Goal: Transaction & Acquisition: Obtain resource

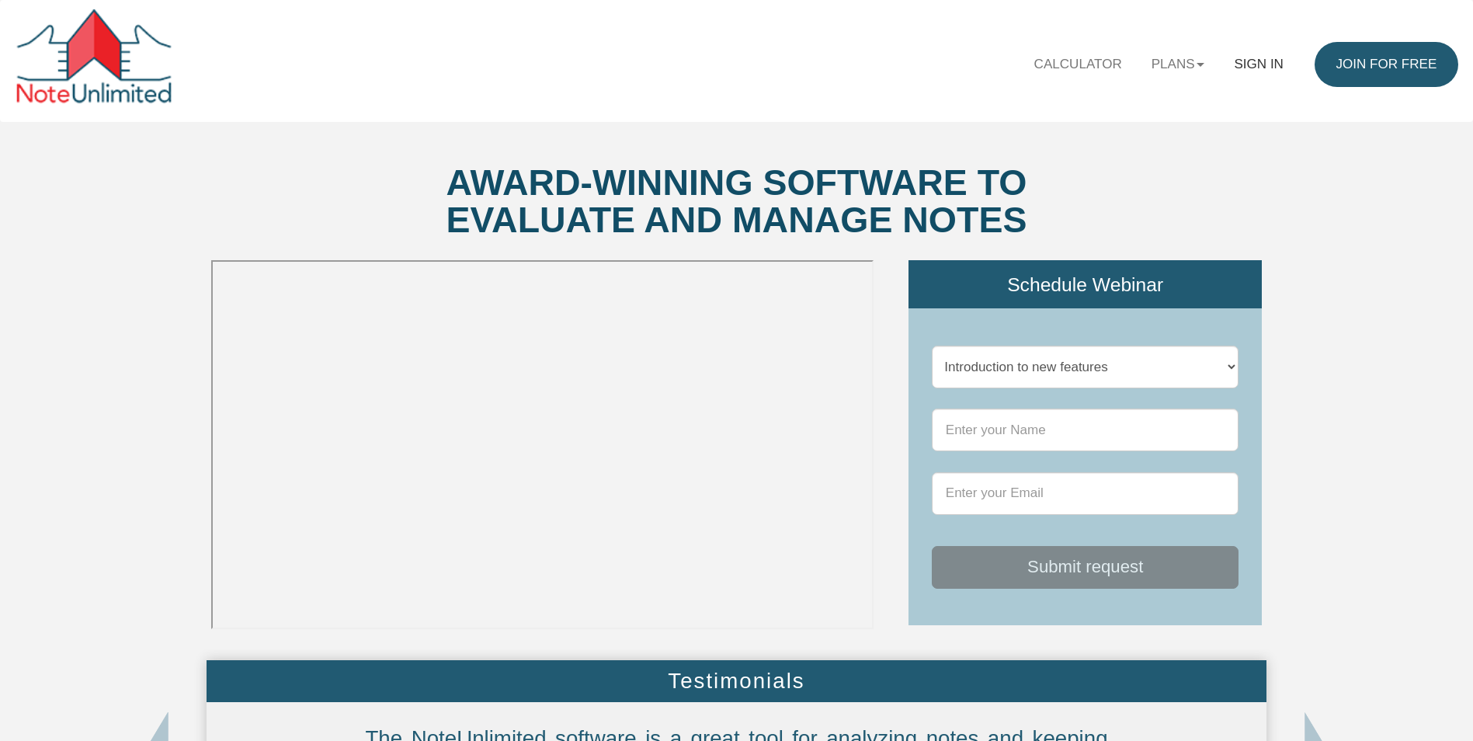
click at [1243, 57] on link "Sign in" at bounding box center [1258, 64] width 78 height 45
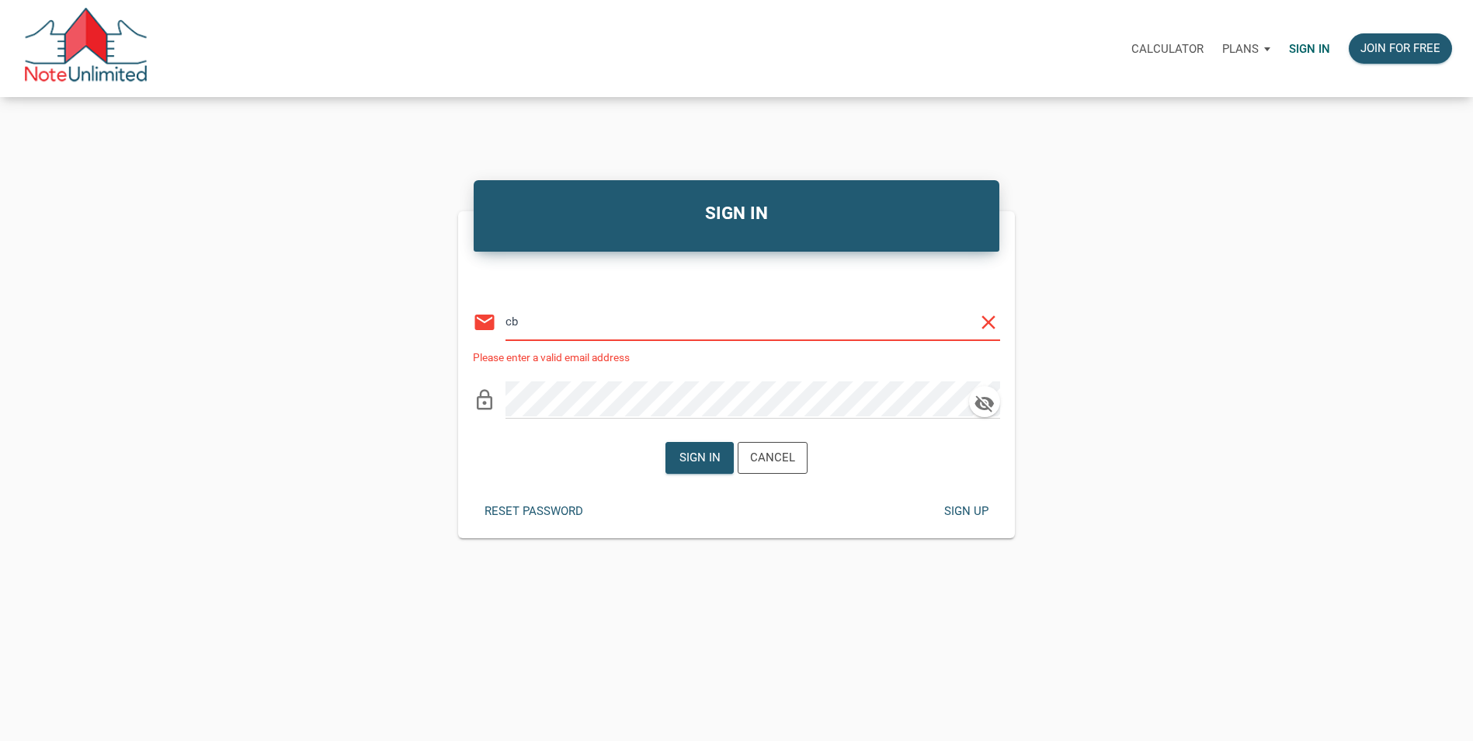
type input "c"
type input "[EMAIL_ADDRESS][DOMAIN_NAME]"
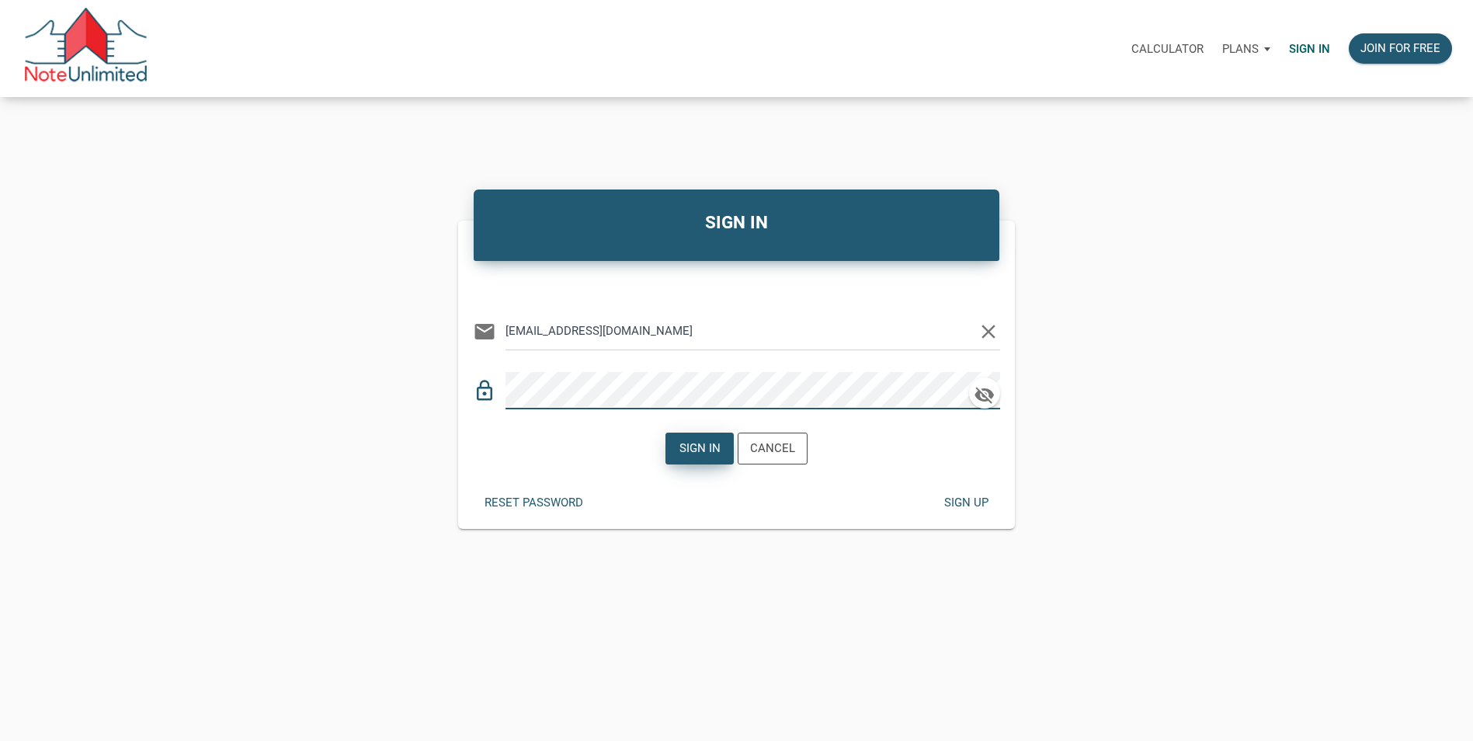
click at [704, 453] on div "Sign in" at bounding box center [699, 449] width 41 height 18
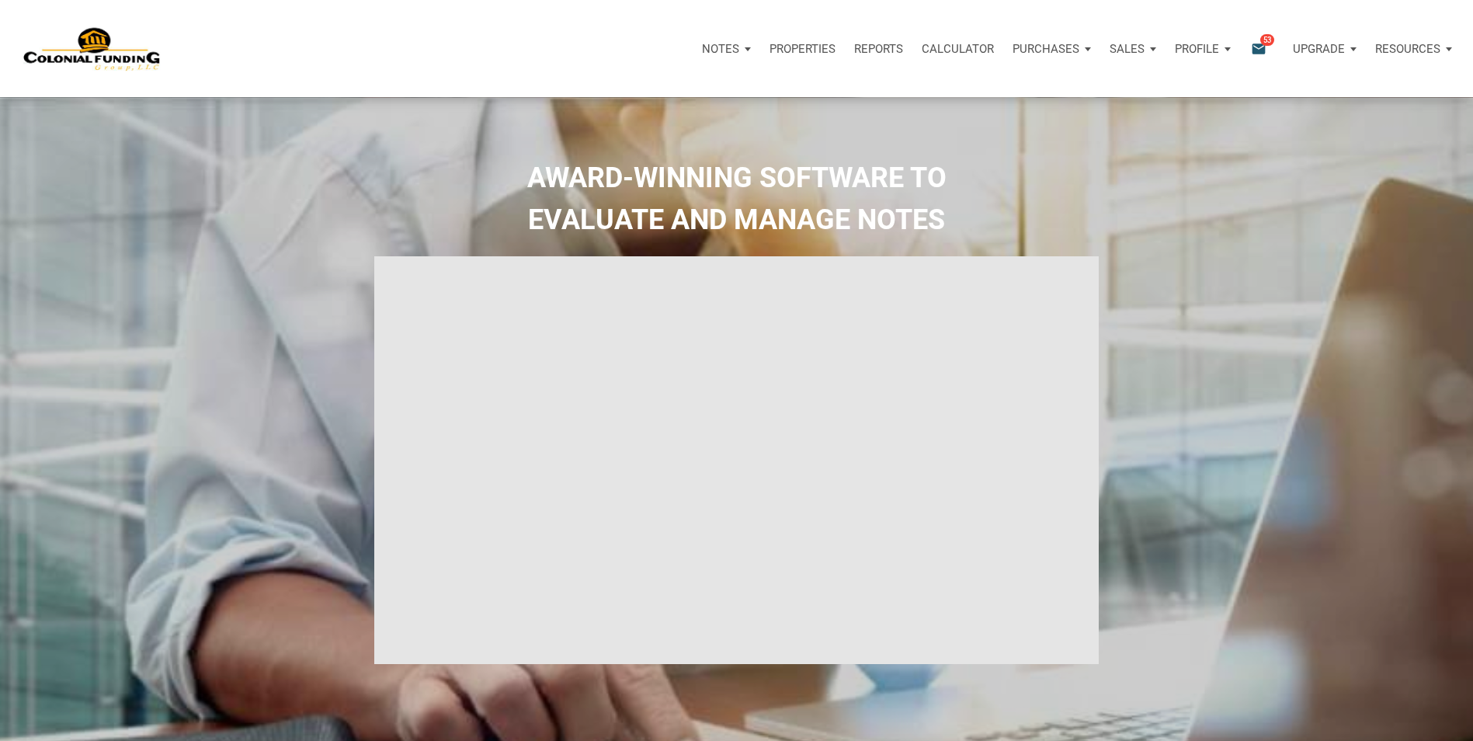
type input "Introduction to new features"
select select
click at [1037, 48] on p "Purchases" at bounding box center [1035, 49] width 67 height 14
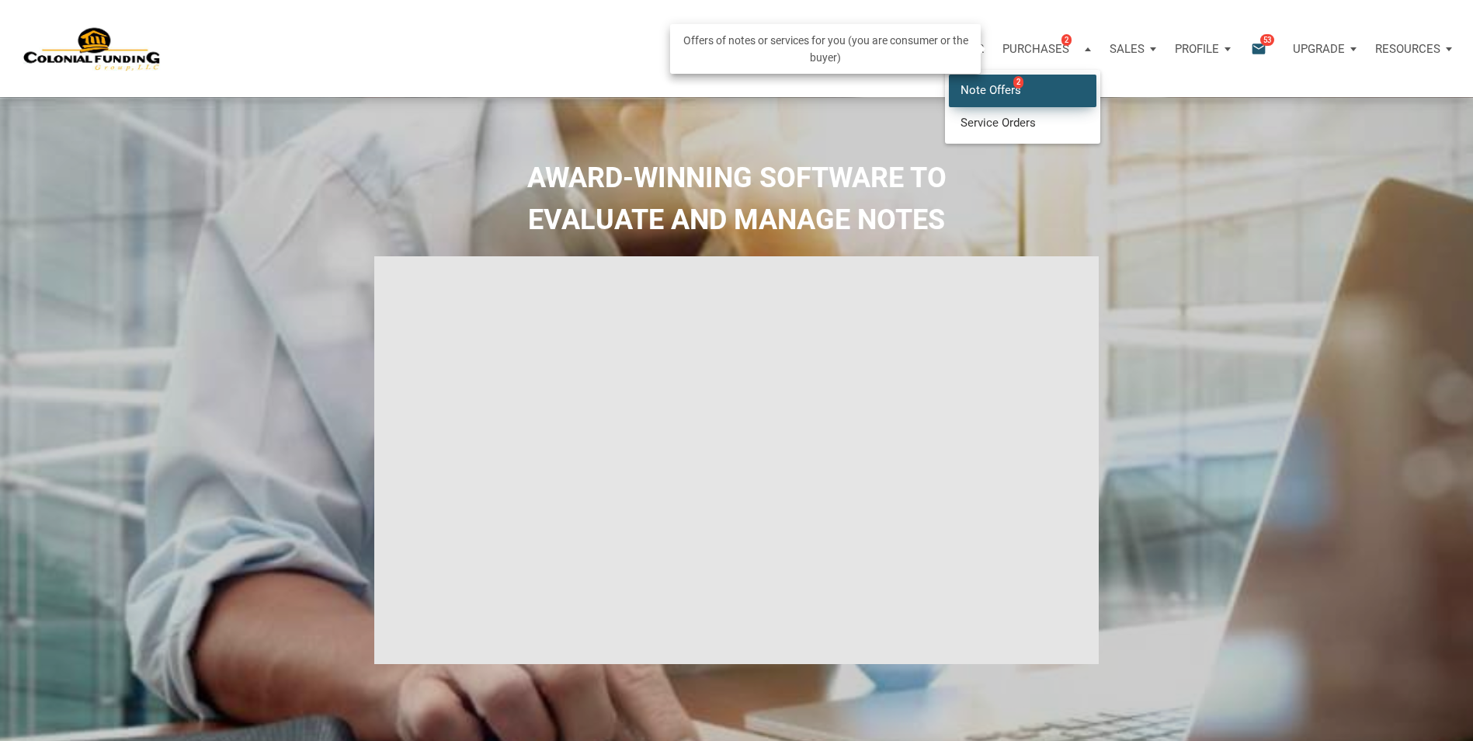
click at [1006, 79] on link "Note Offers 2" at bounding box center [1023, 91] width 148 height 32
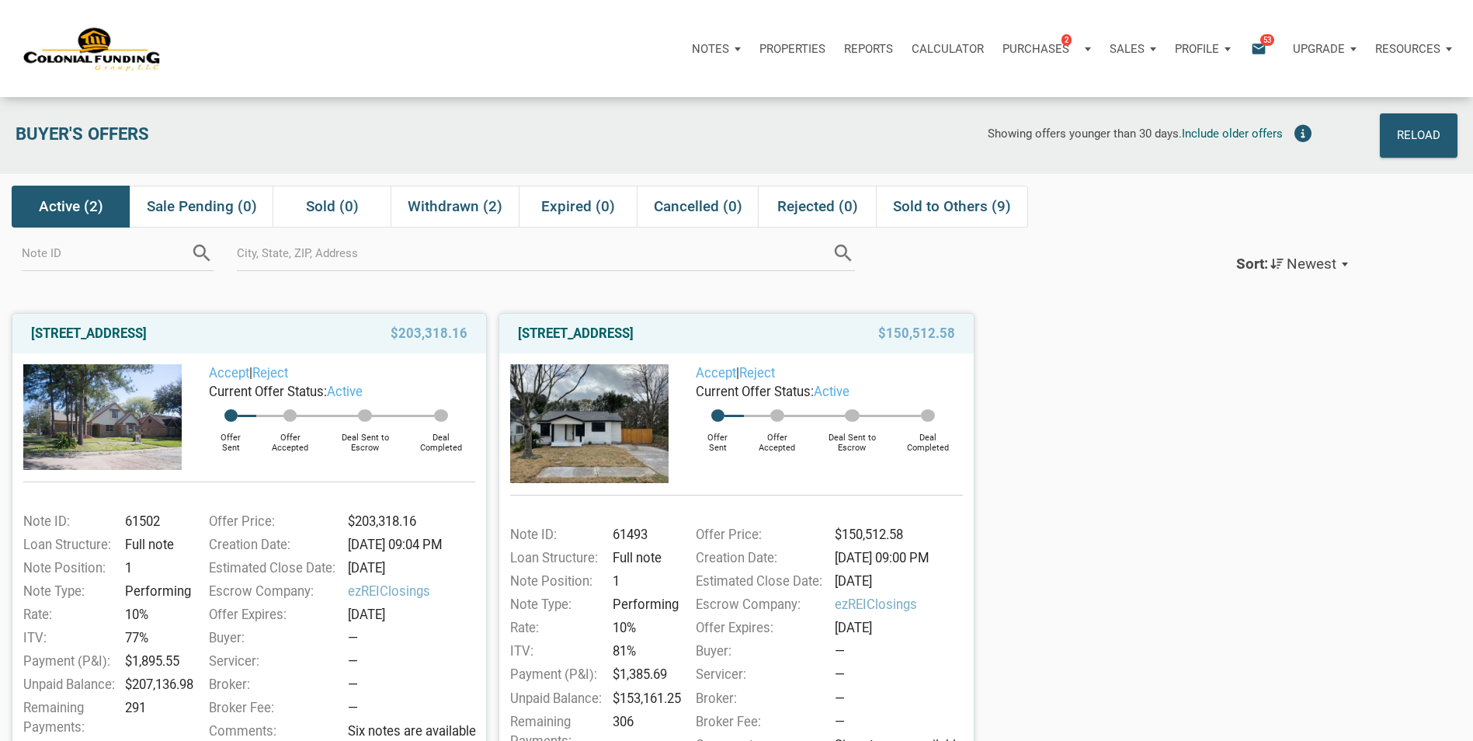
click at [575, 420] on img at bounding box center [589, 423] width 158 height 119
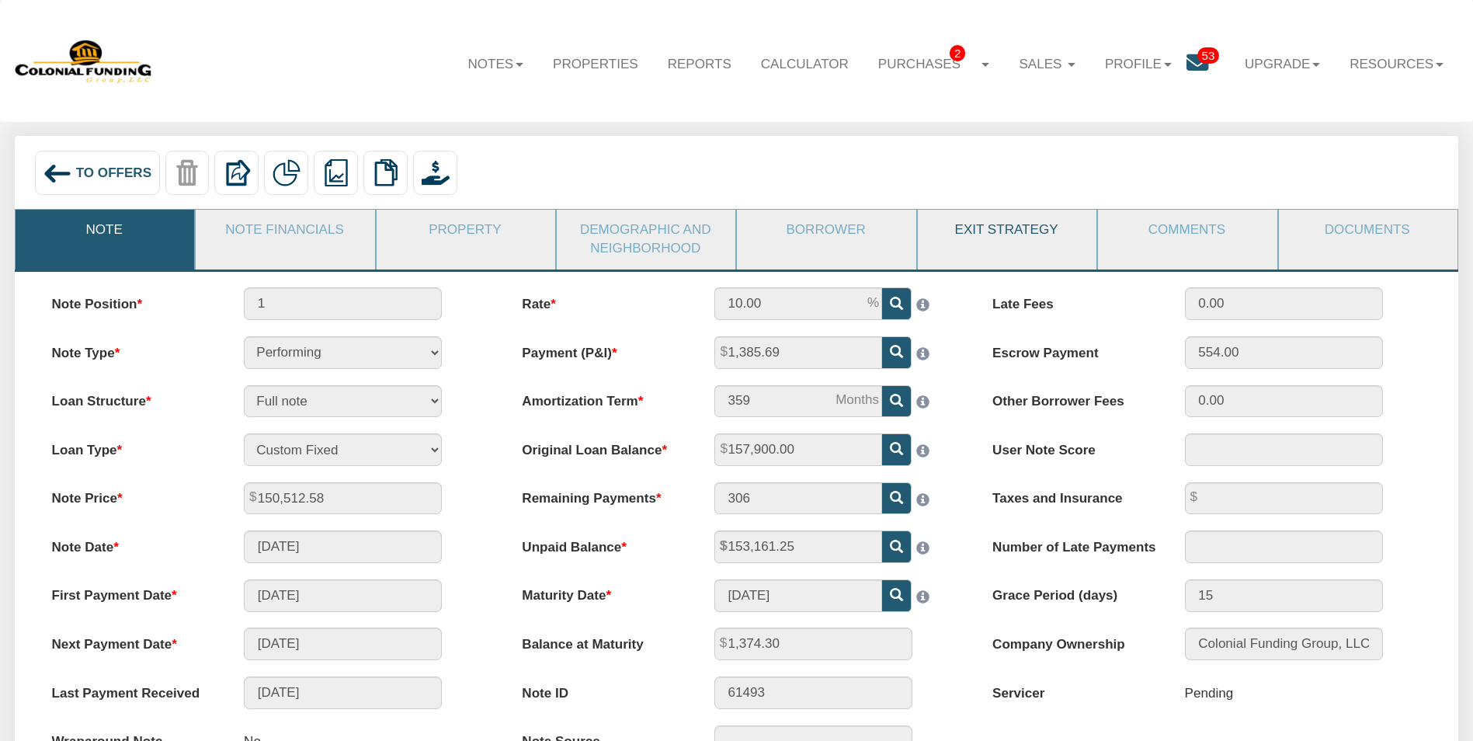
click at [968, 231] on link "Exit Strategy" at bounding box center [1006, 230] width 177 height 40
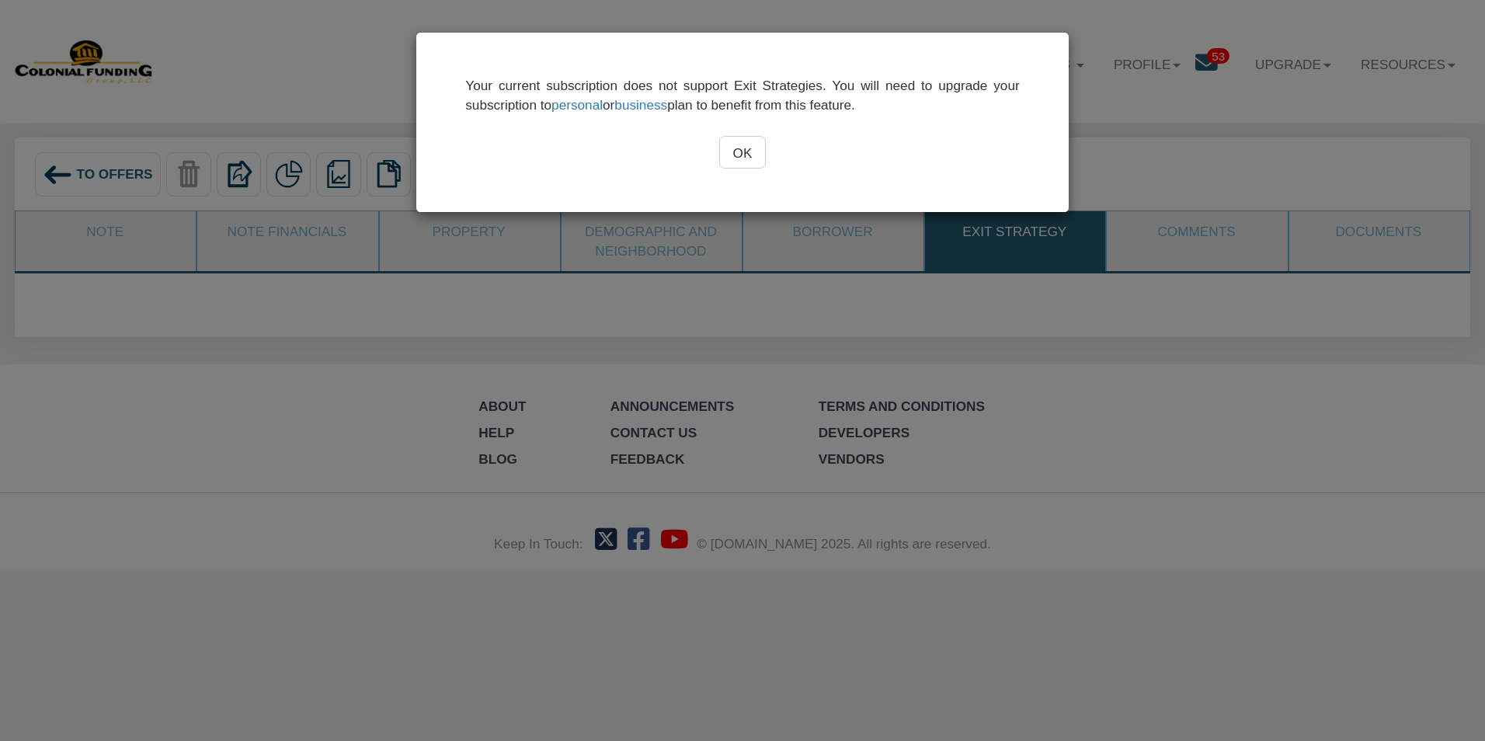
click at [742, 151] on input "OK" at bounding box center [742, 152] width 47 height 33
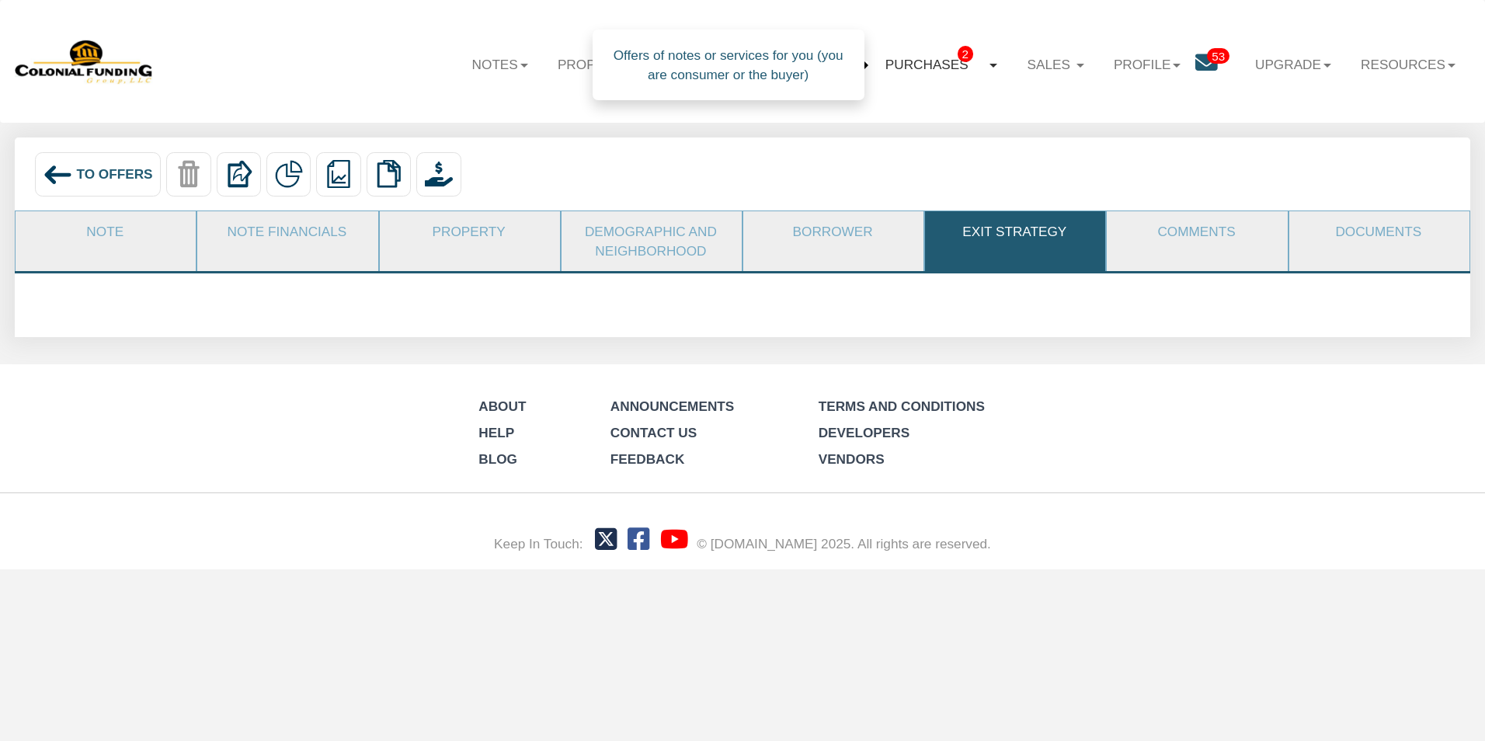
click at [901, 60] on link "Purchases 2" at bounding box center [941, 65] width 142 height 46
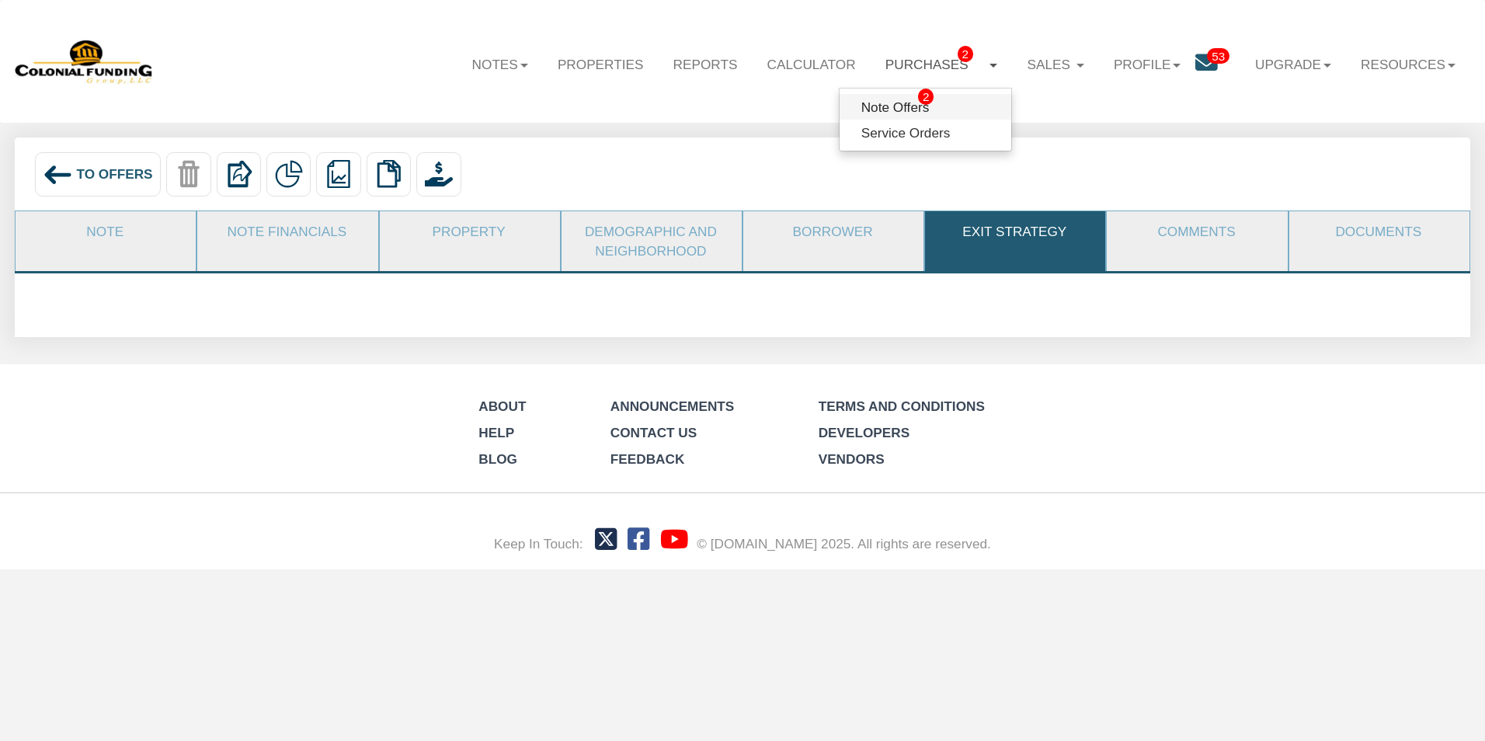
click at [888, 107] on link "Note Offers 2" at bounding box center [925, 107] width 172 height 26
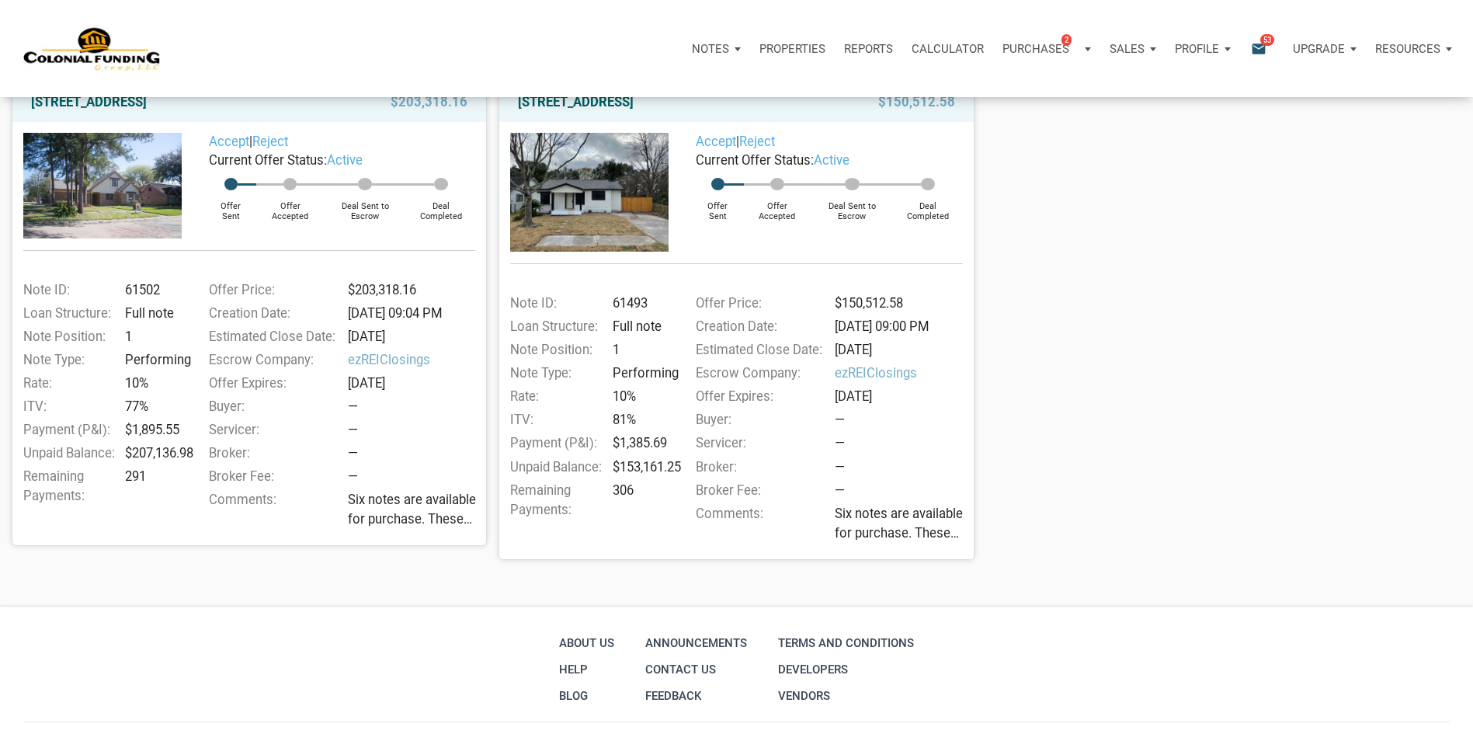
scroll to position [81, 0]
